Goal: Check status: Verify the current state of an ongoing process or item

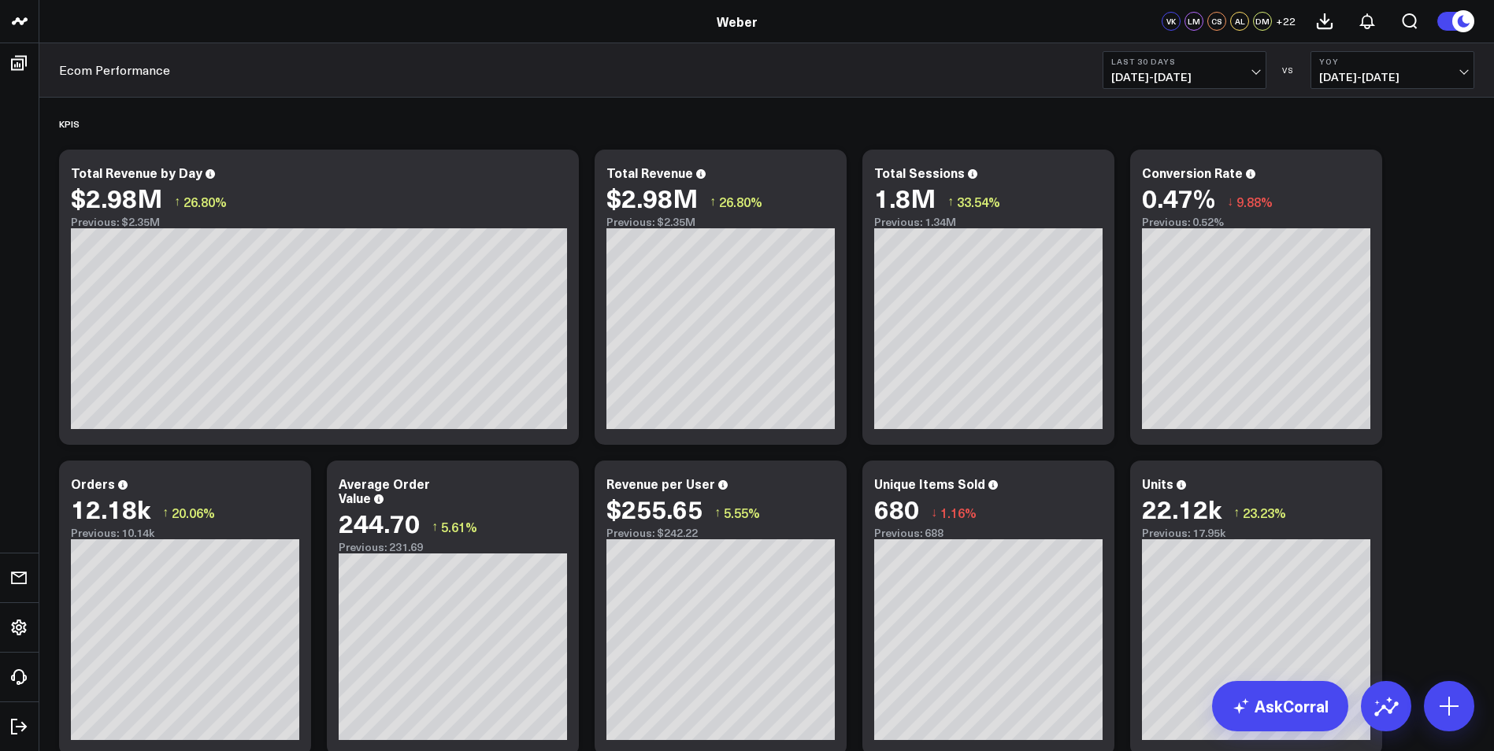
click at [1251, 75] on span "[DATE] - [DATE]" at bounding box center [1184, 77] width 146 height 13
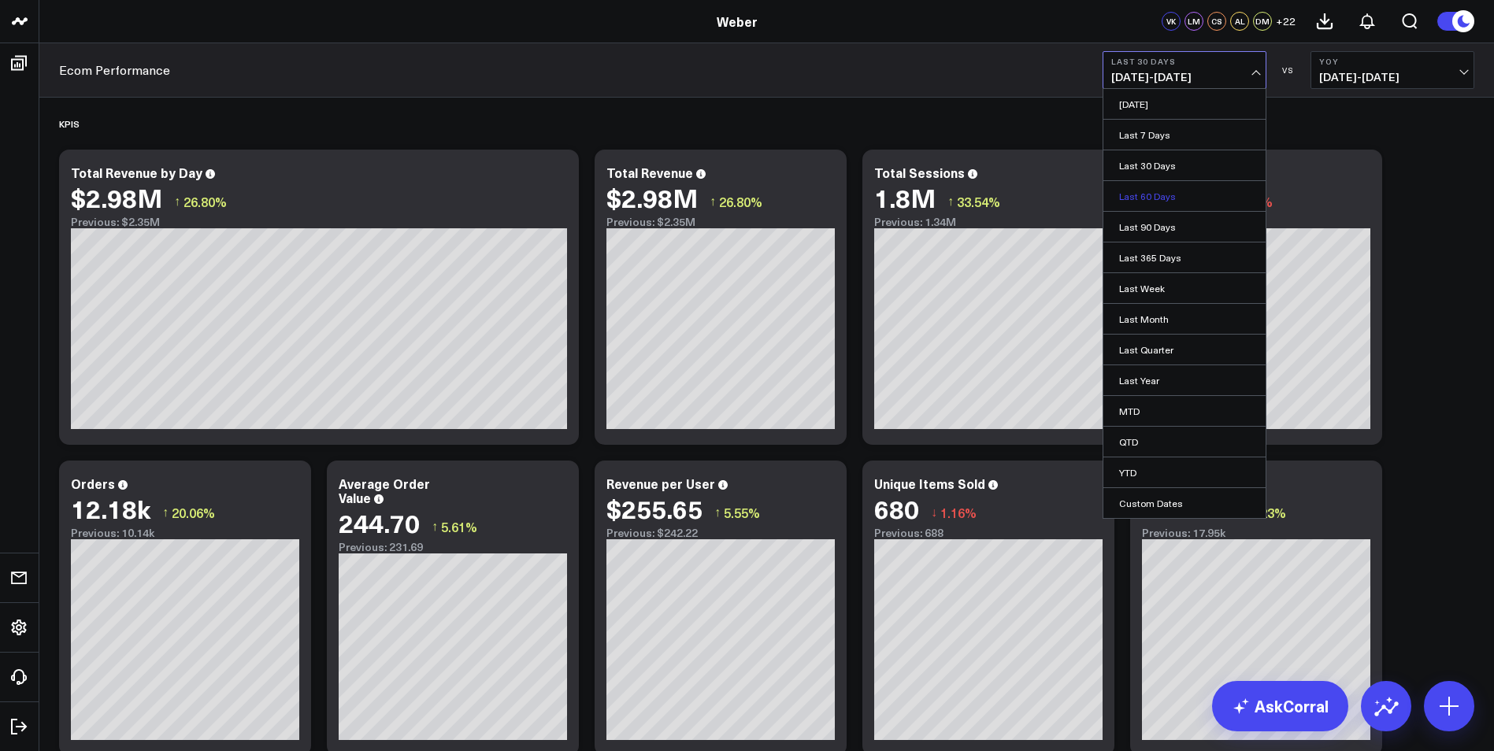
click at [1135, 187] on link "Last 60 Days" at bounding box center [1184, 196] width 162 height 30
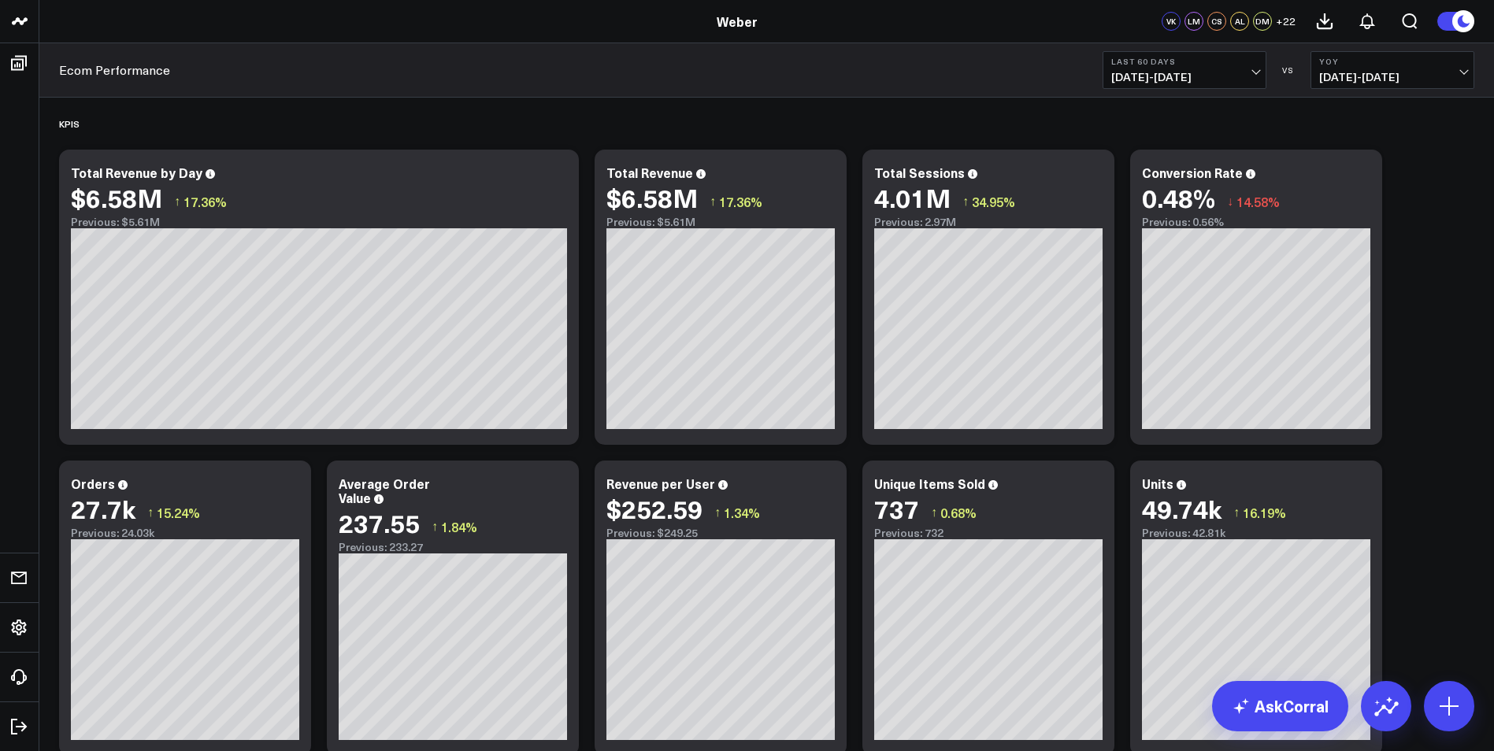
click at [1242, 78] on span "[DATE] - [DATE]" at bounding box center [1184, 77] width 146 height 13
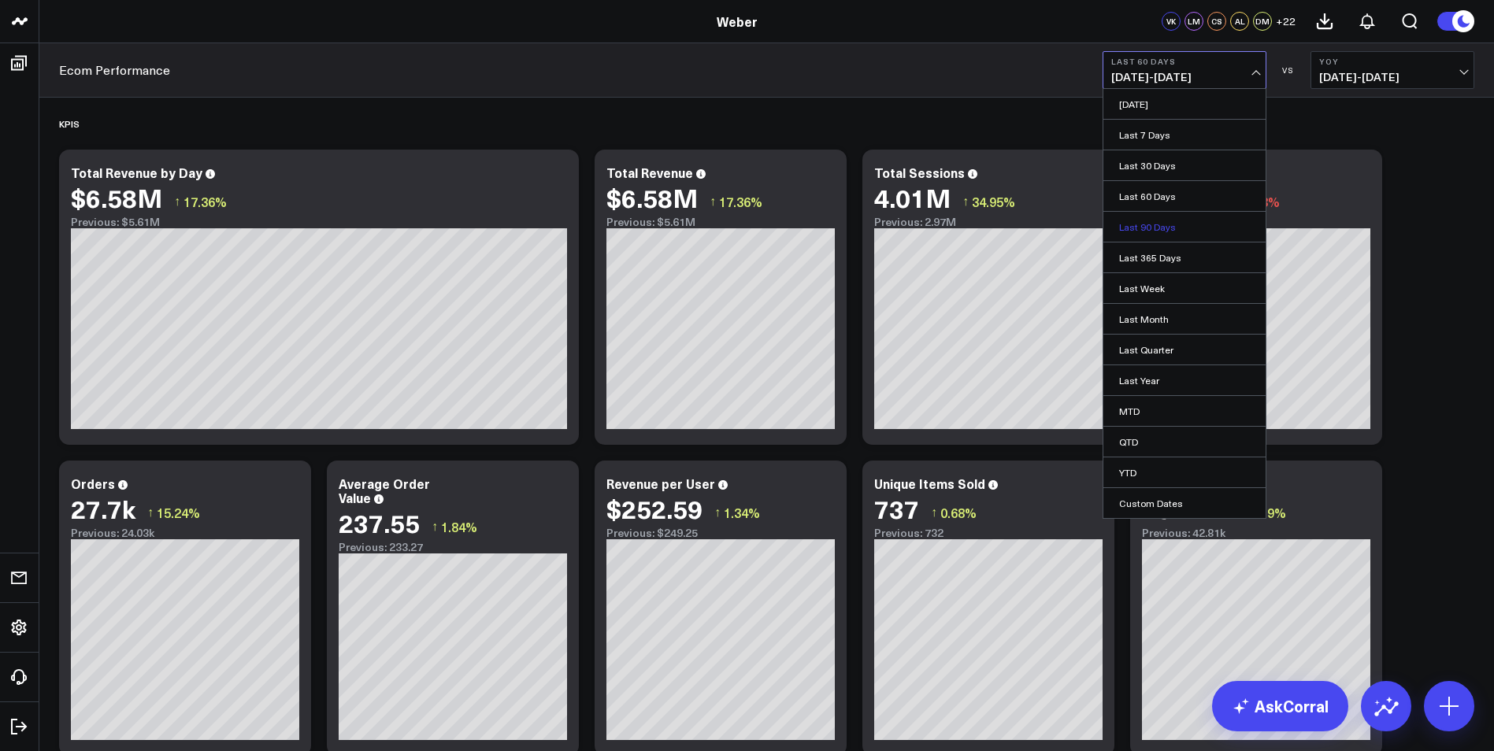
click at [1147, 225] on link "Last 90 Days" at bounding box center [1184, 227] width 162 height 30
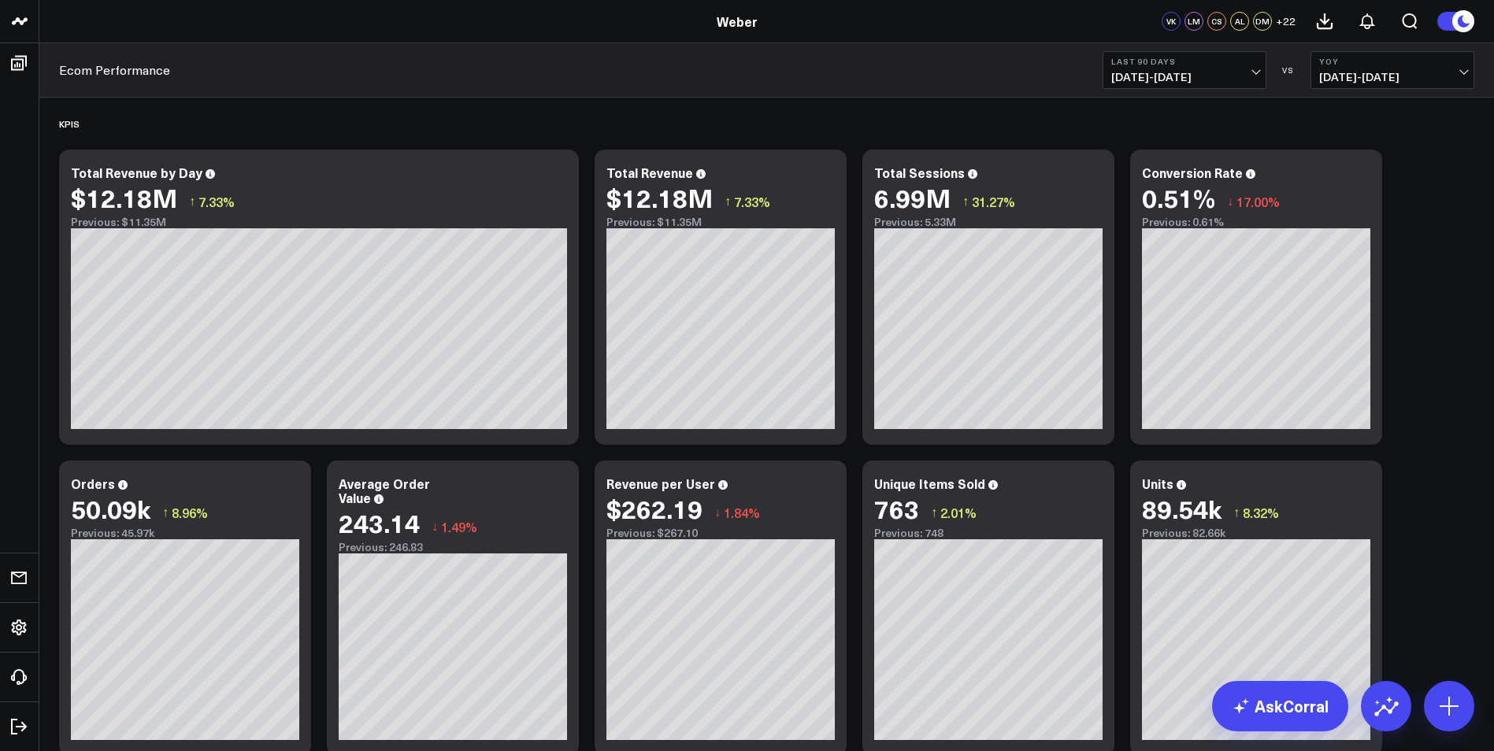
click at [1242, 67] on button "Last 90 Days [DATE] - [DATE]" at bounding box center [1185, 70] width 164 height 38
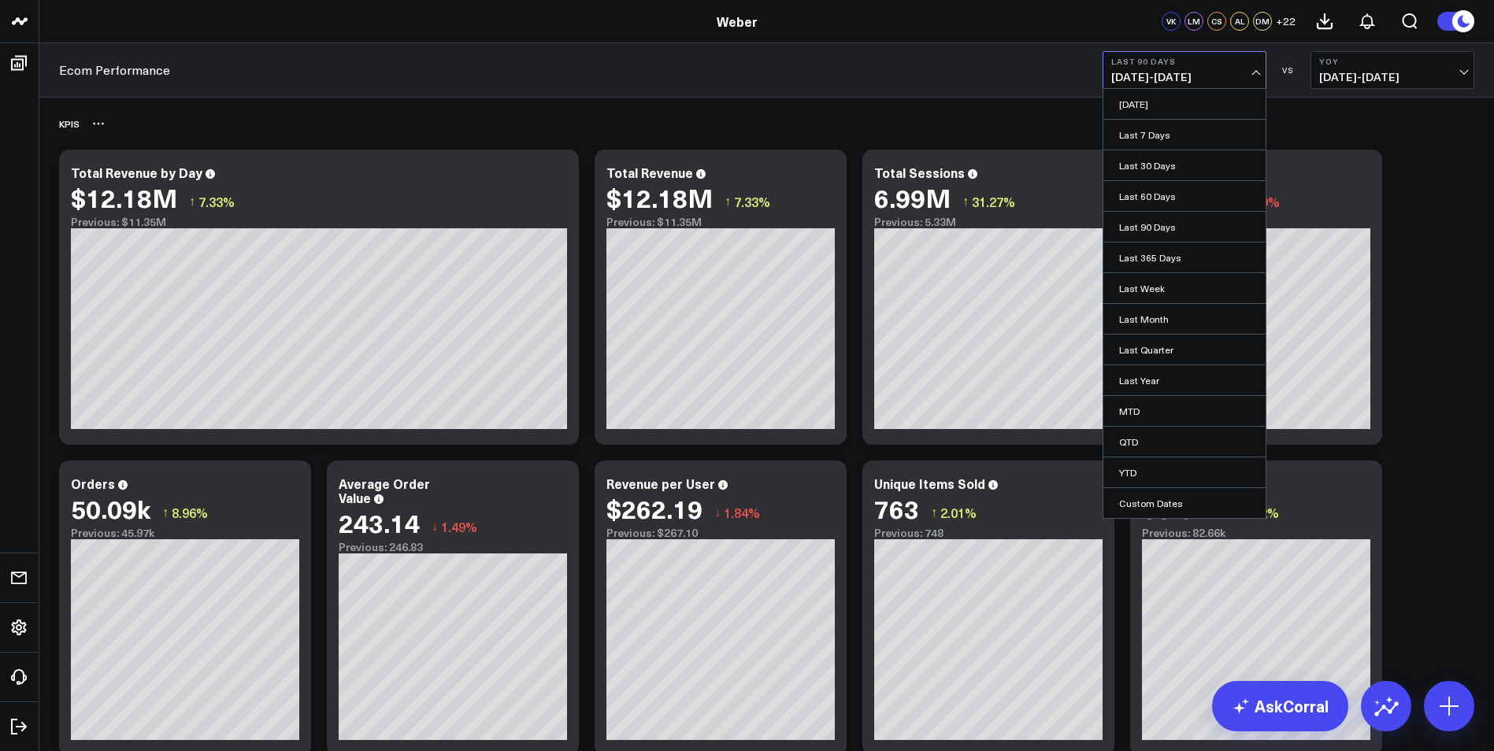
click at [1129, 132] on link "Last 7 Days" at bounding box center [1184, 135] width 162 height 30
